Goal: Information Seeking & Learning: Check status

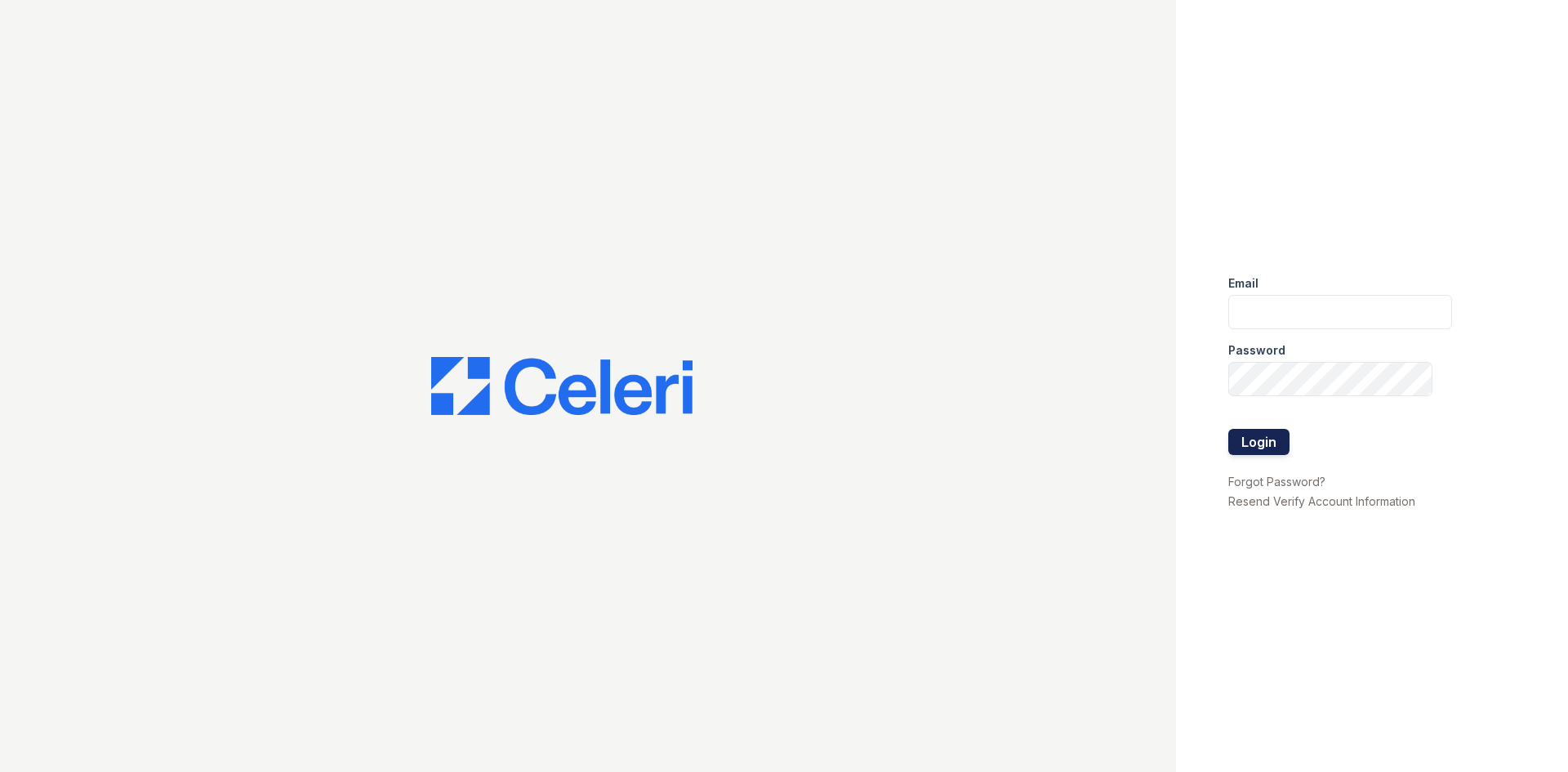
type input "[DOMAIN_NAME][EMAIL_ADDRESS][DOMAIN_NAME]"
click at [1252, 440] on button "Login" at bounding box center [1259, 442] width 62 height 26
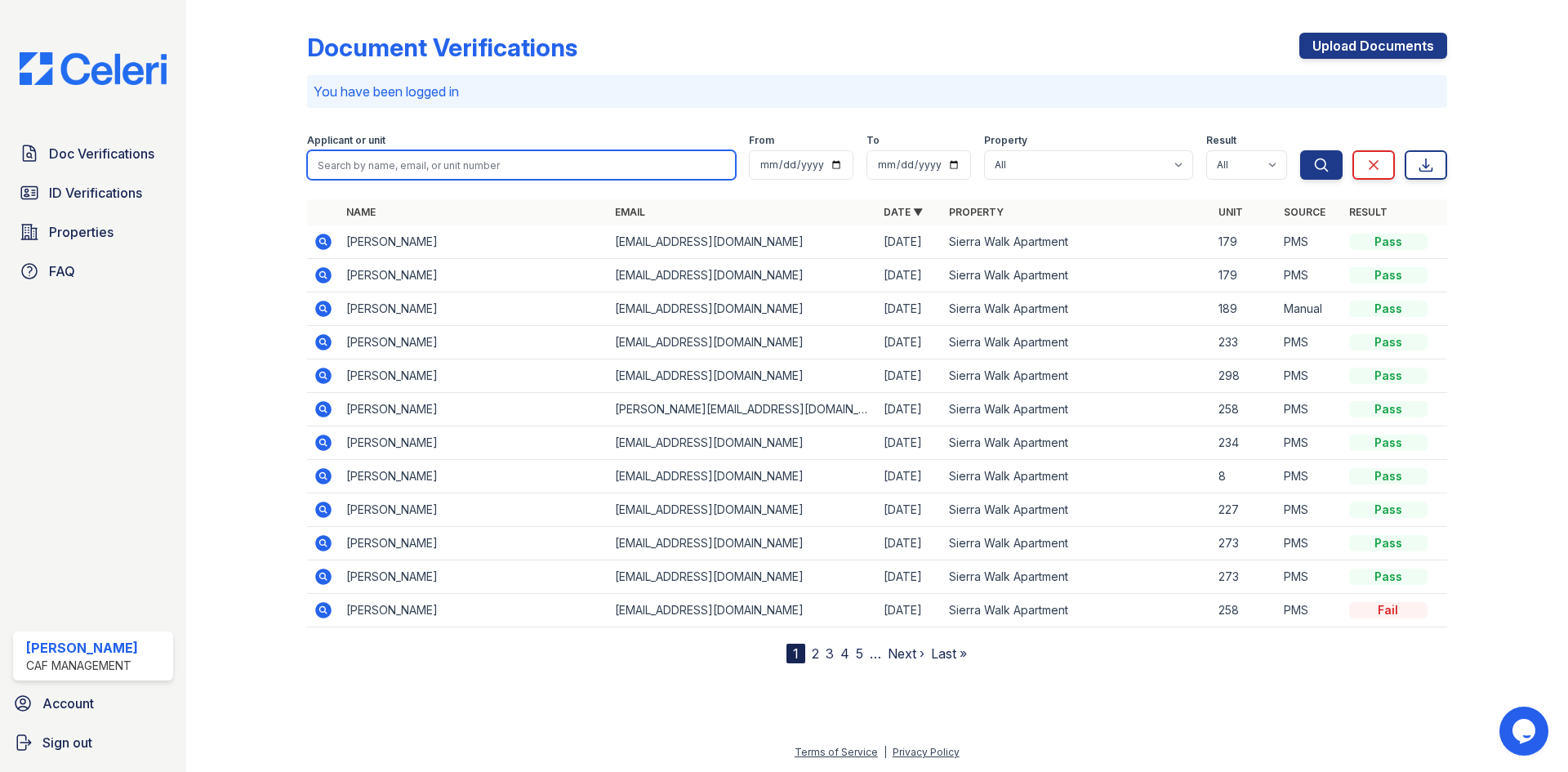
click at [496, 161] on input "search" at bounding box center [521, 165] width 429 height 29
type input "[PERSON_NAME]"
click at [1300, 151] on button "Search" at bounding box center [1321, 165] width 42 height 29
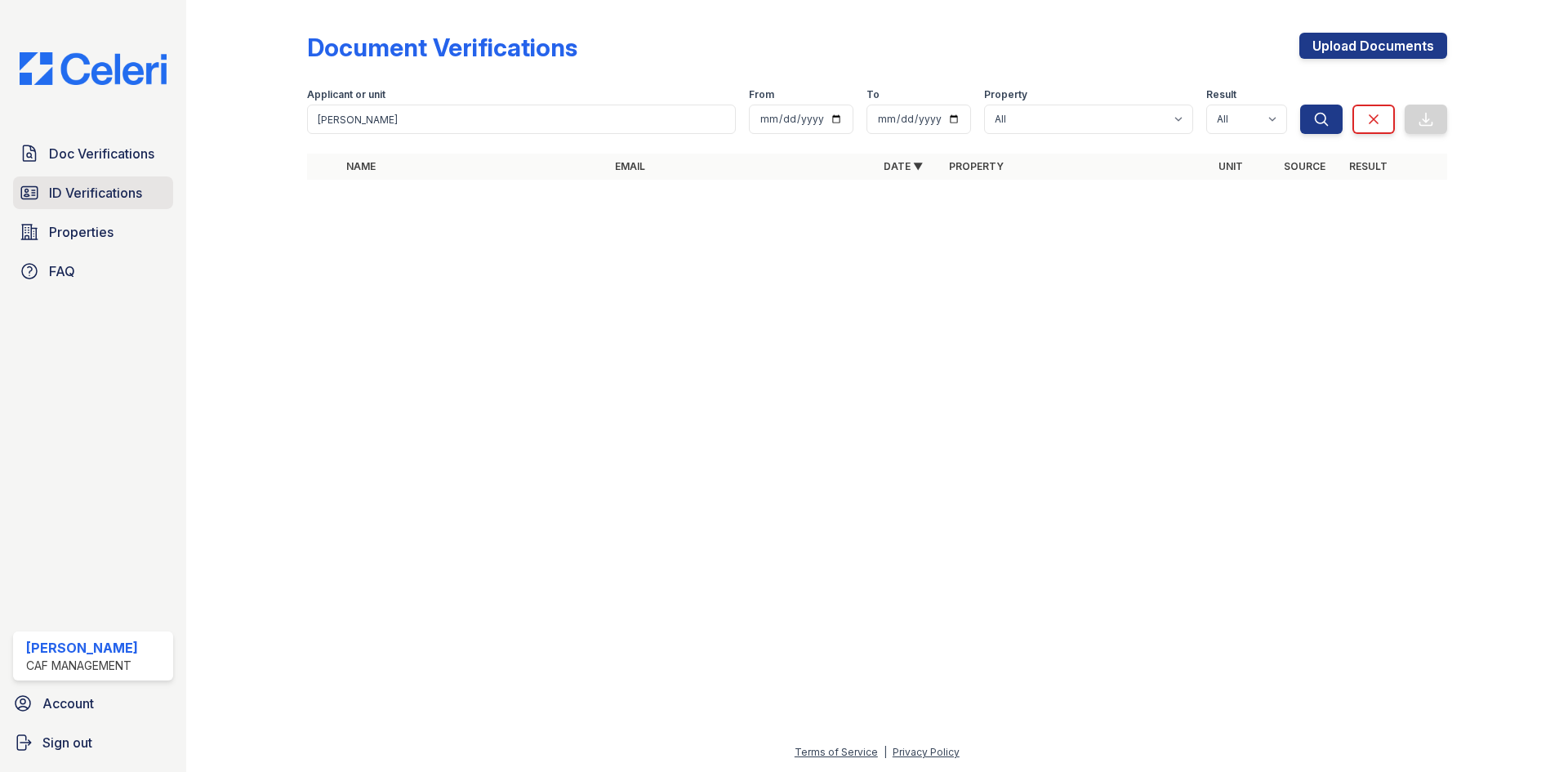
click at [76, 209] on link "ID Verifications" at bounding box center [93, 192] width 160 height 33
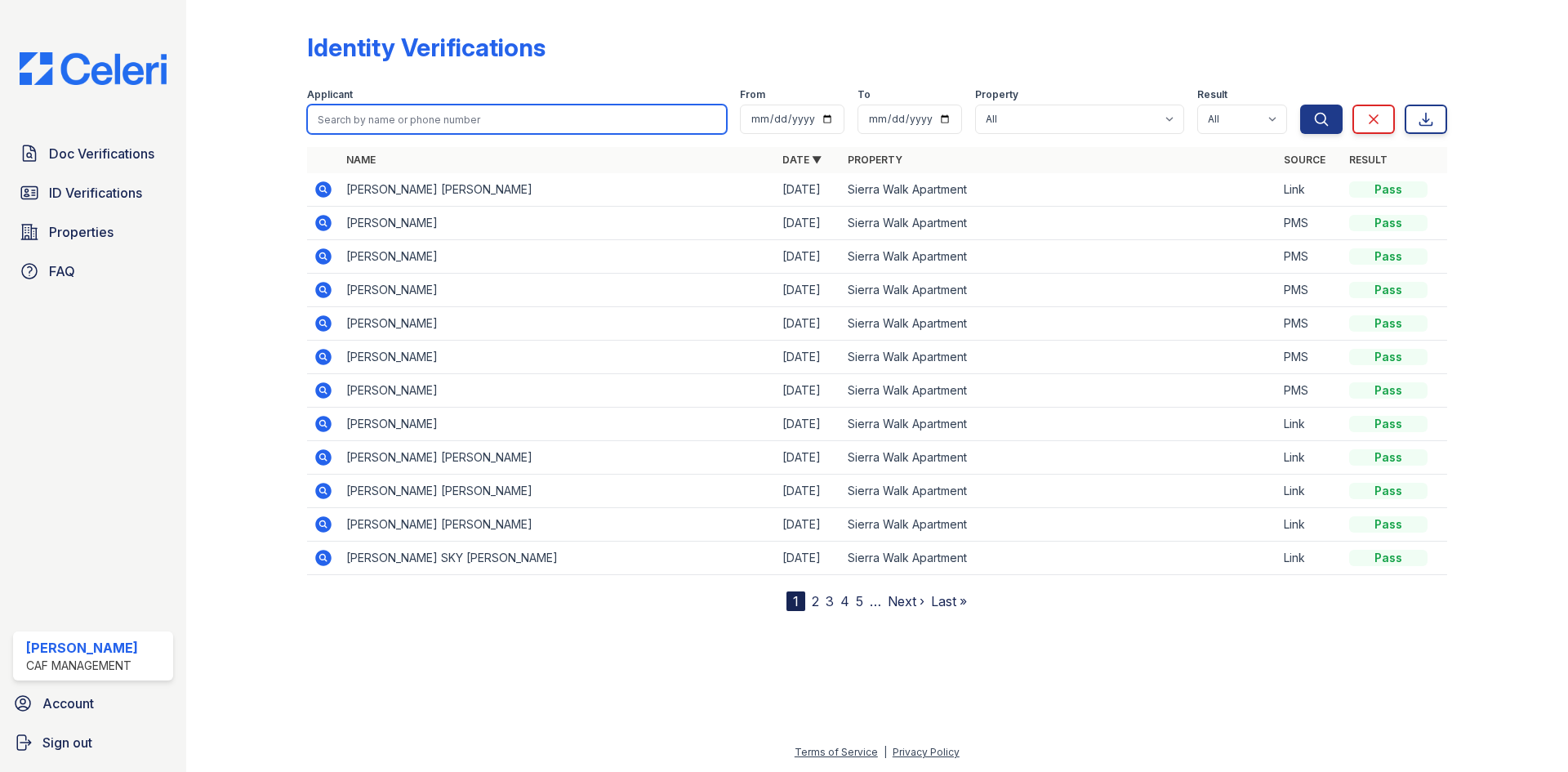
click at [377, 117] on input "search" at bounding box center [517, 119] width 420 height 29
type input "juan"
click at [1300, 105] on button "Search" at bounding box center [1321, 119] width 42 height 29
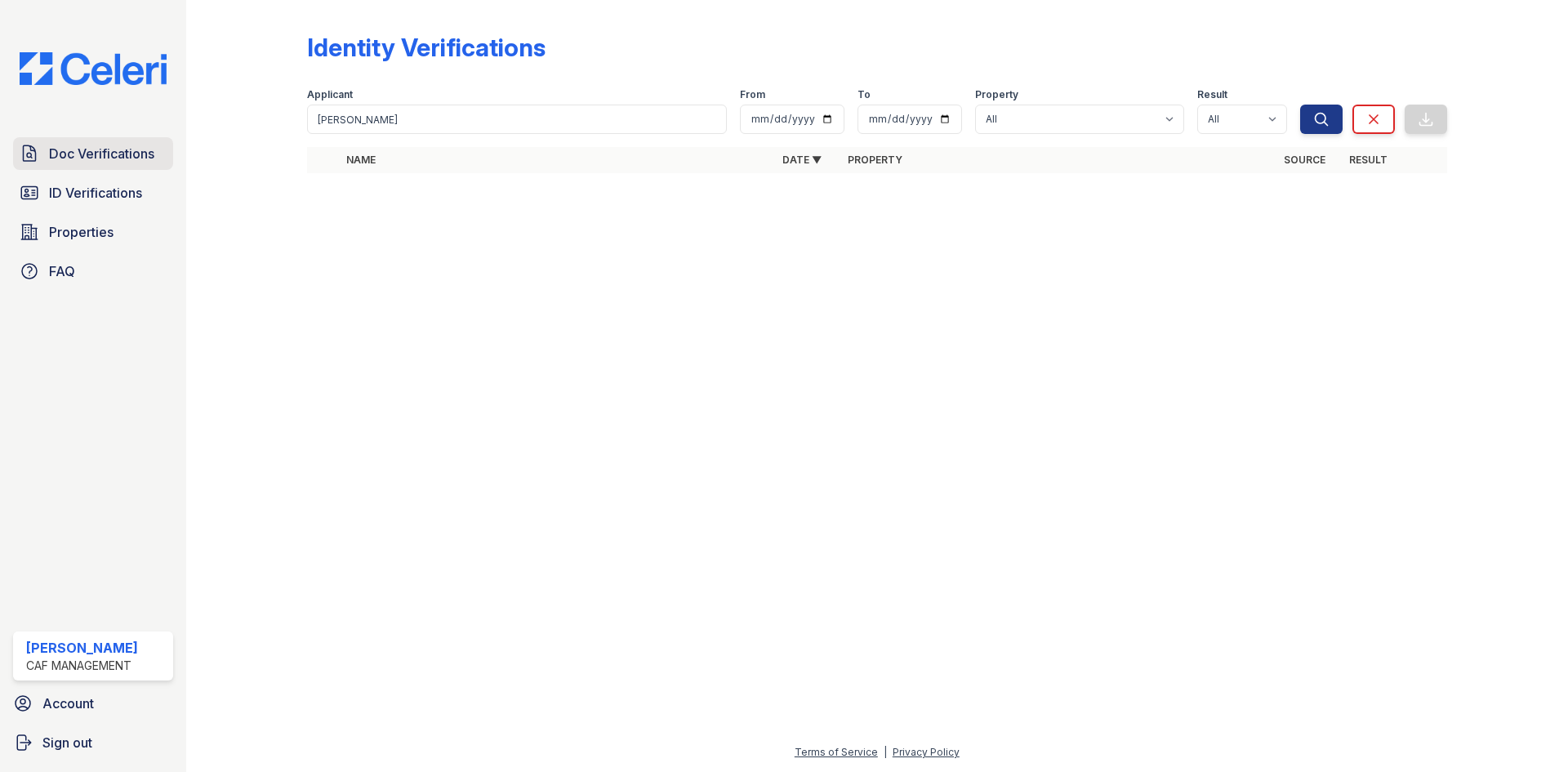
click at [51, 151] on span "Doc Verifications" at bounding box center [102, 153] width 106 height 19
